Goal: Information Seeking & Learning: Stay updated

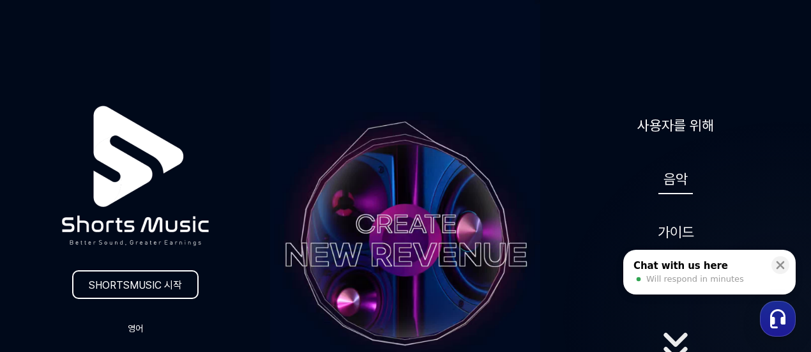
click at [677, 180] on font "음악" at bounding box center [675, 178] width 24 height 17
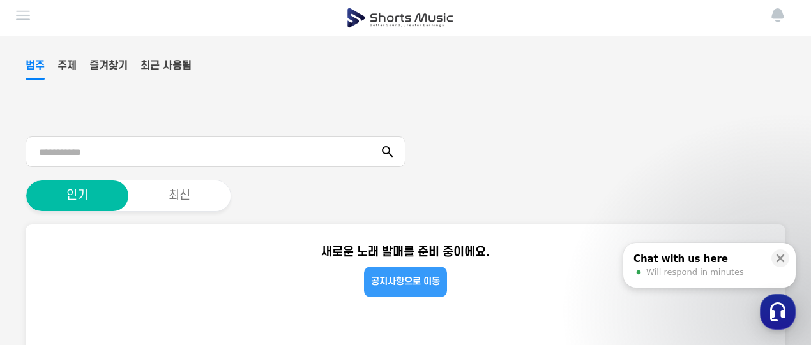
scroll to position [130, 0]
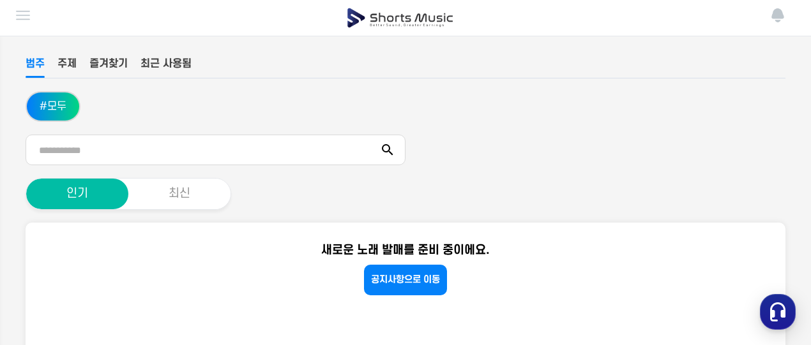
click at [185, 187] on font "최신" at bounding box center [180, 193] width 22 height 13
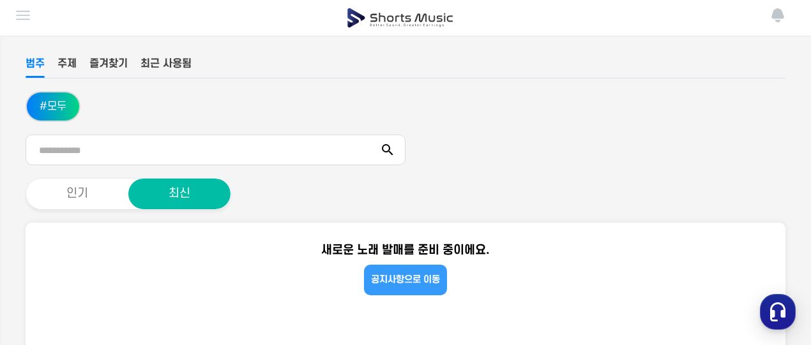
click at [421, 265] on link "공지사항으로 이동" at bounding box center [405, 280] width 83 height 31
